Goal: Check status: Check status

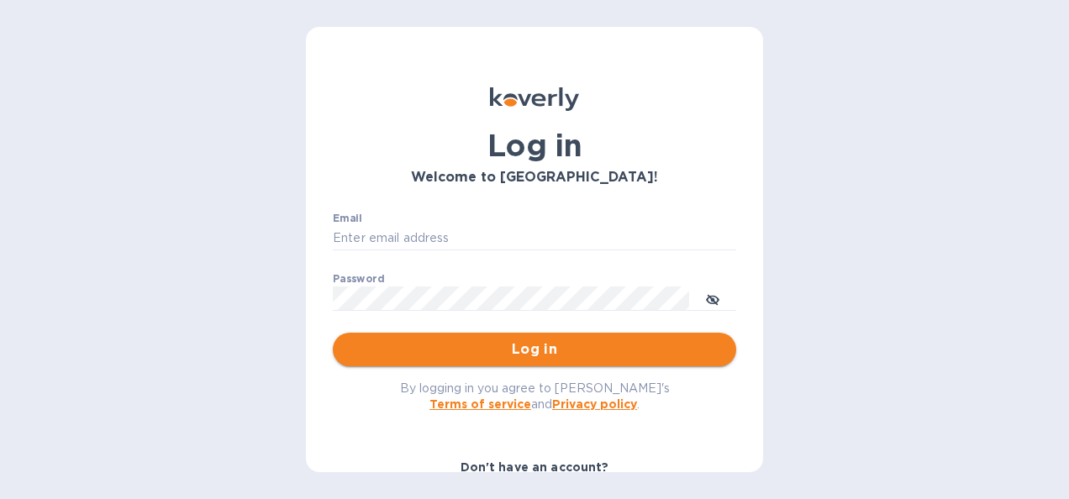
type input "[PERSON_NAME][EMAIL_ADDRESS][PERSON_NAME][PERSON_NAME][DOMAIN_NAME]"
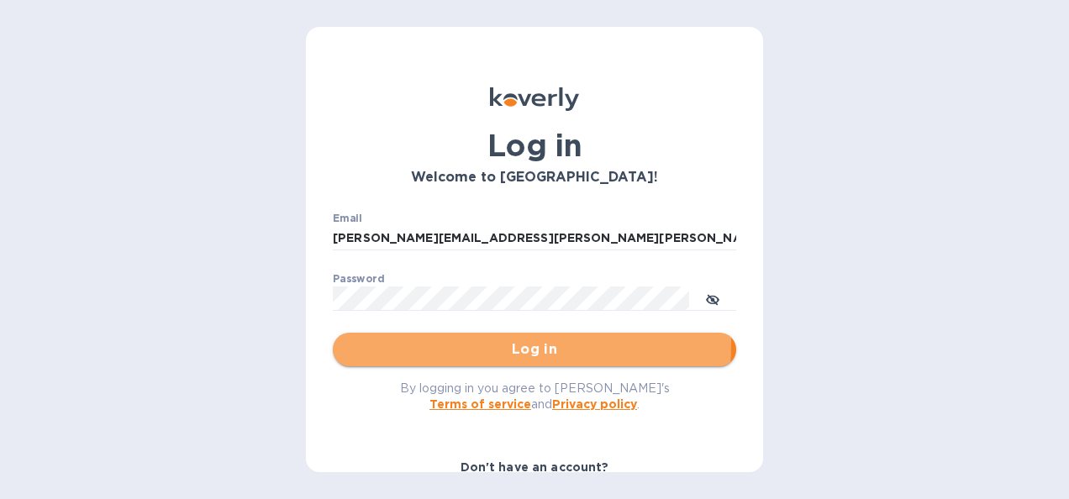
click at [407, 341] on span "Log in" at bounding box center [534, 350] width 377 height 20
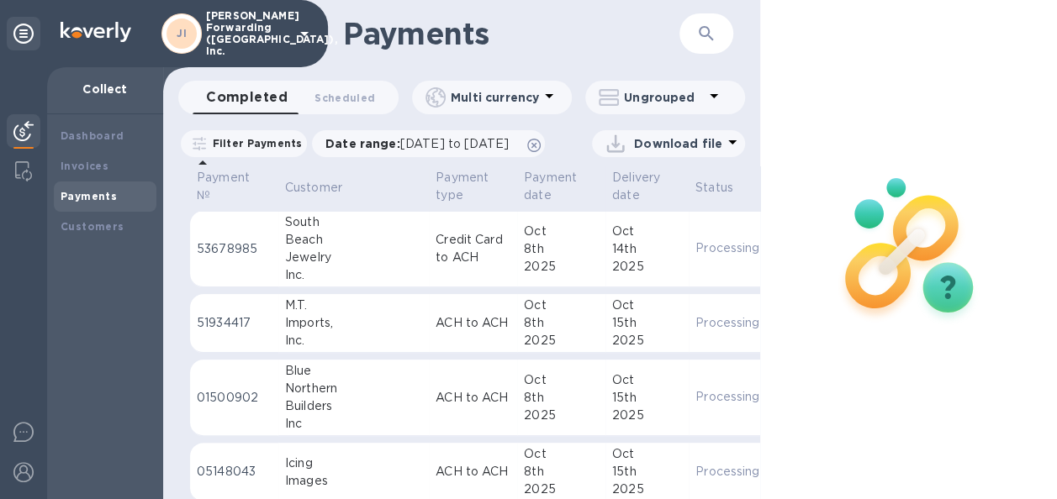
click at [703, 35] on icon "button" at bounding box center [706, 33] width 14 height 14
click at [699, 35] on icon "button" at bounding box center [706, 33] width 14 height 14
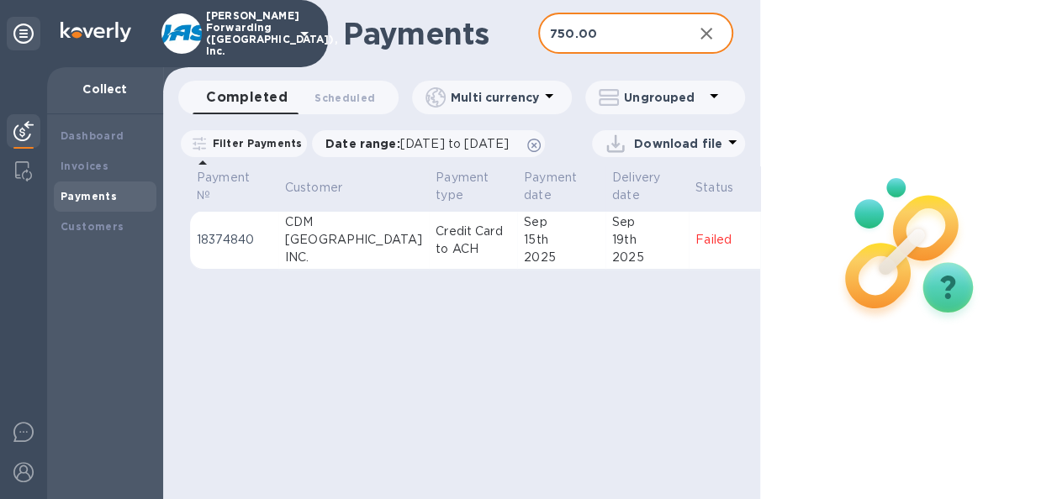
click at [572, 35] on input "750.00" at bounding box center [608, 33] width 141 height 41
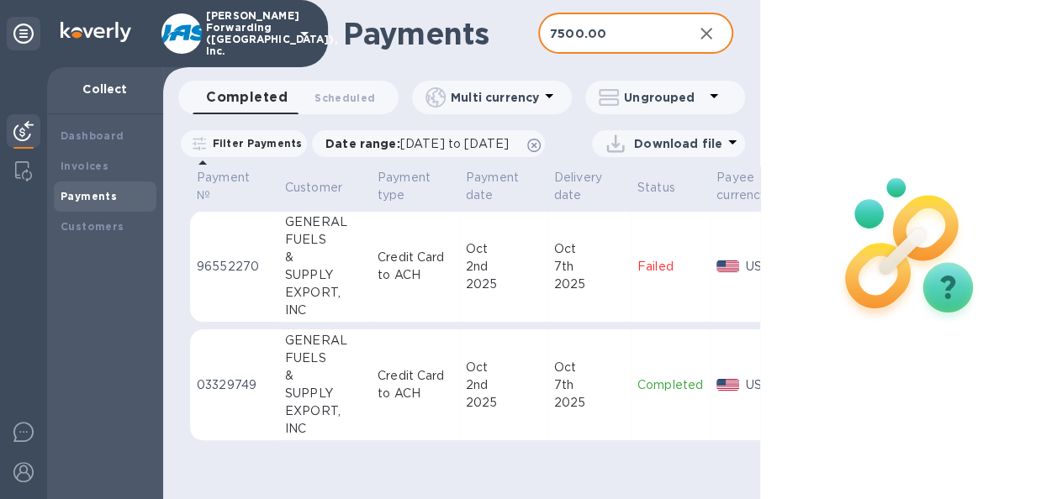
type input "7500.00"
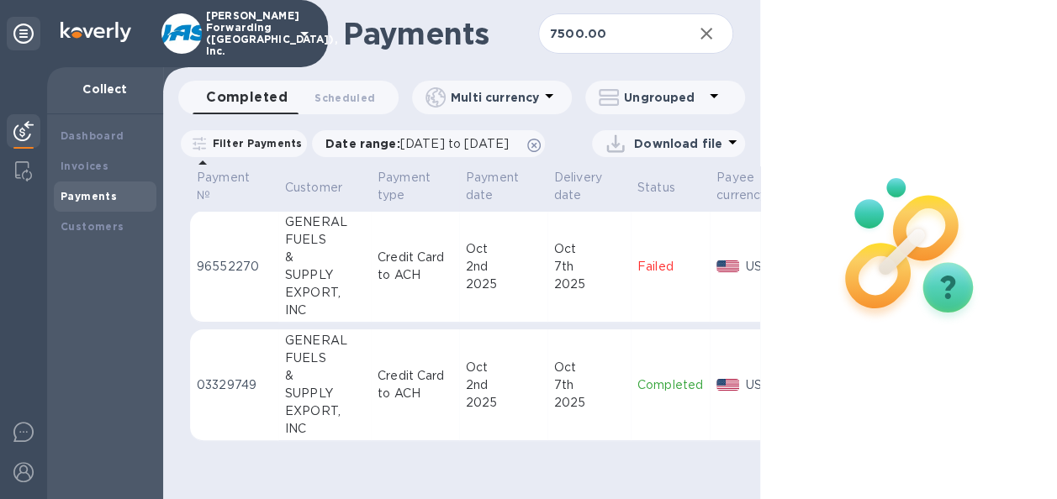
click at [467, 390] on td "[DATE]" at bounding box center [503, 386] width 88 height 112
